Goal: Find contact information

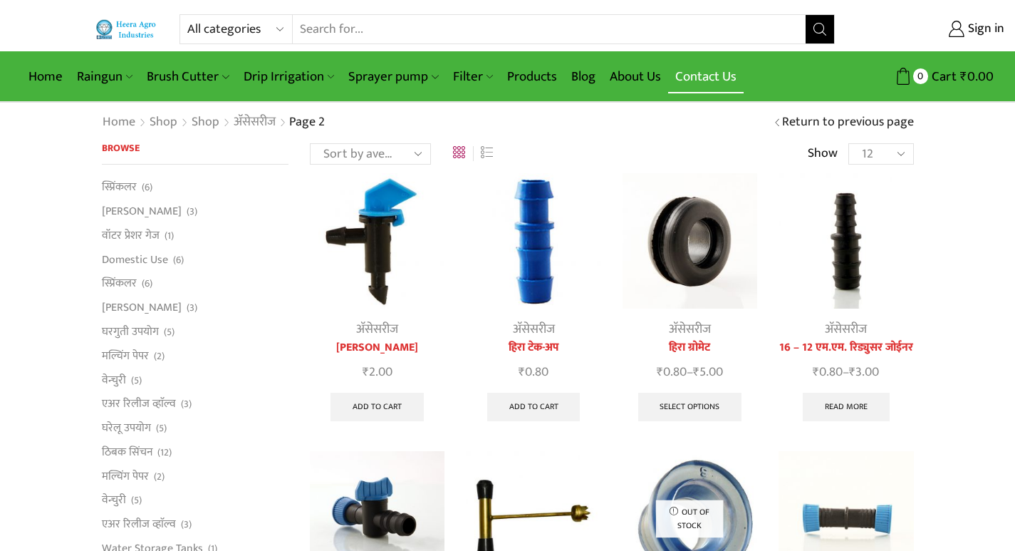
click at [724, 69] on link "Contact Us" at bounding box center [706, 76] width 76 height 33
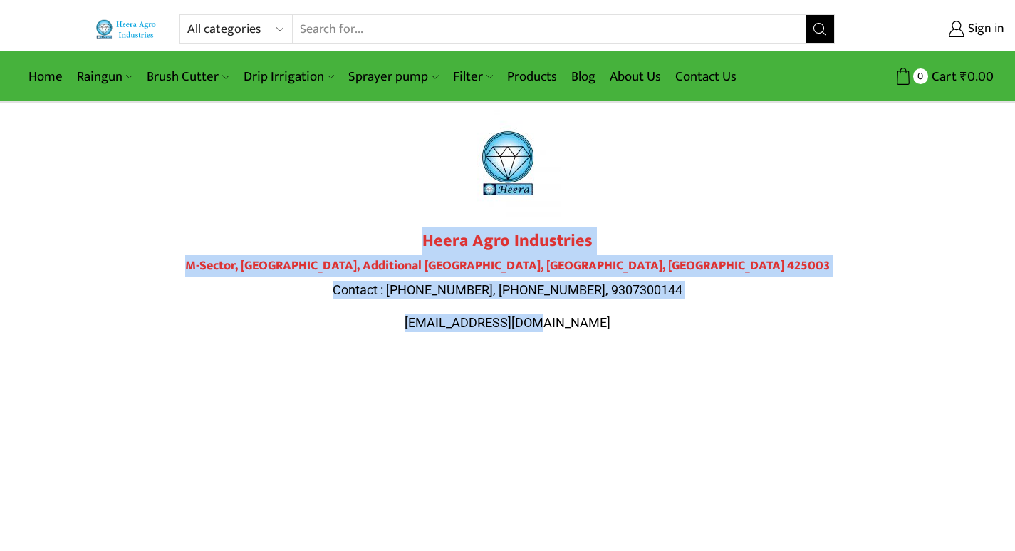
drag, startPoint x: 427, startPoint y: 238, endPoint x: 573, endPoint y: 336, distance: 176.0
click at [573, 336] on div "Heera Agro Industries M-Sector, [GEOGRAPHIC_DATA] Contact : [PHONE_NUMBER], [PH…" at bounding box center [508, 288] width 798 height 115
copy div "Heera Agro Industries M-Sector, [GEOGRAPHIC_DATA] Contact : [PHONE_NUMBER], [PH…"
